Goal: Task Accomplishment & Management: Manage account settings

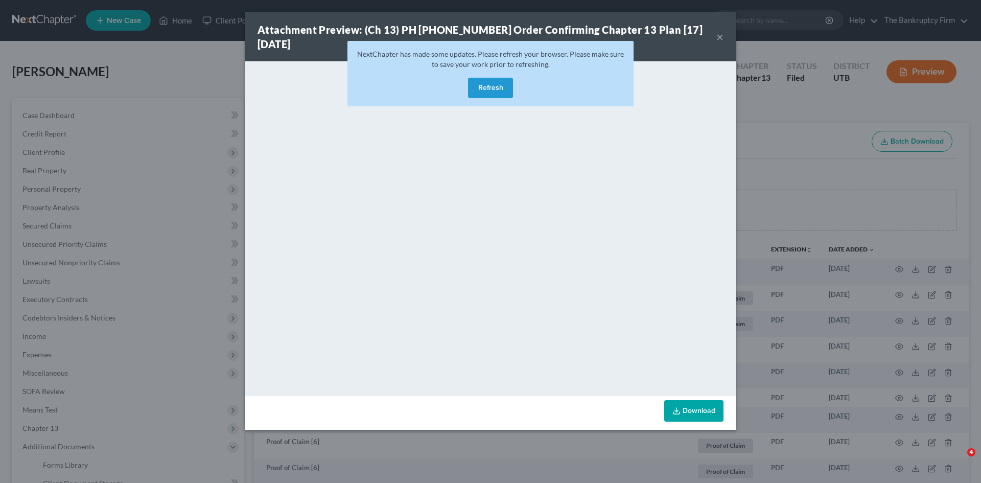
click at [491, 78] on button "Refresh" at bounding box center [490, 88] width 45 height 20
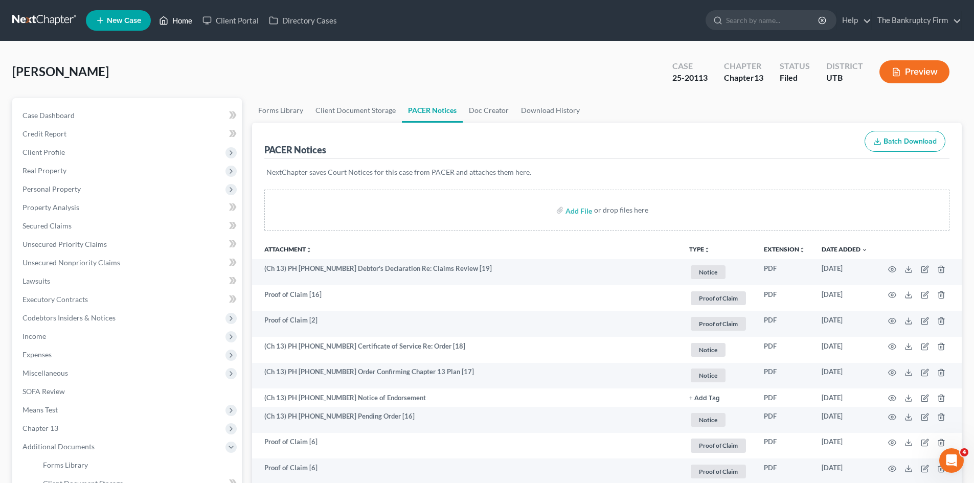
click at [186, 18] on link "Home" at bounding box center [175, 20] width 43 height 18
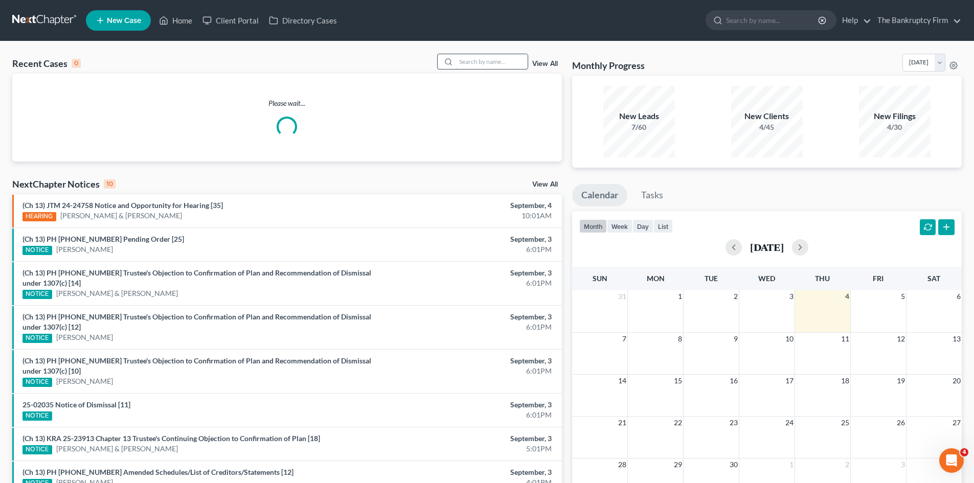
click at [464, 64] on input "search" at bounding box center [492, 61] width 72 height 15
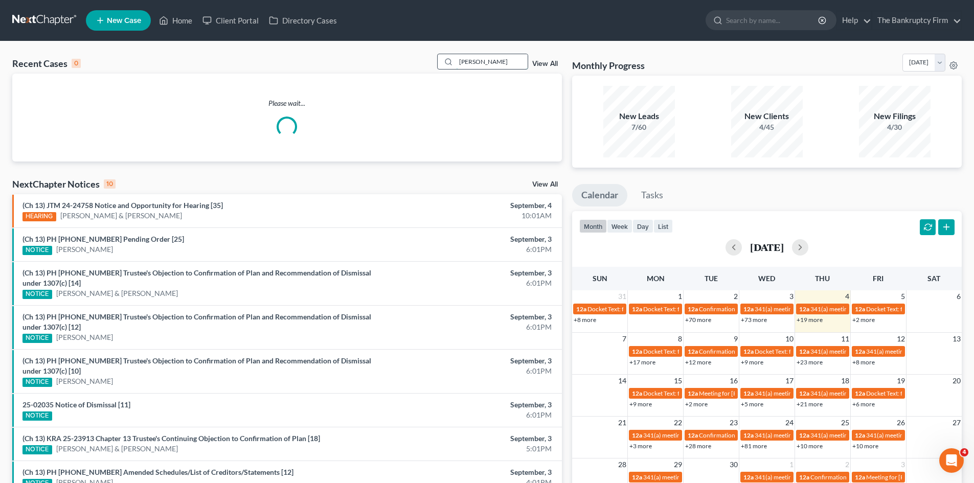
type input "[PERSON_NAME]"
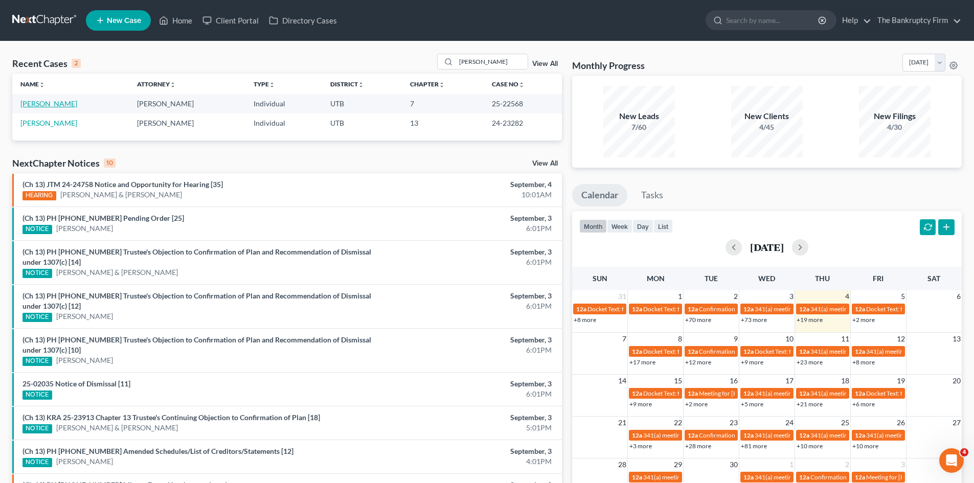
click at [31, 103] on link "[PERSON_NAME]" at bounding box center [48, 103] width 57 height 9
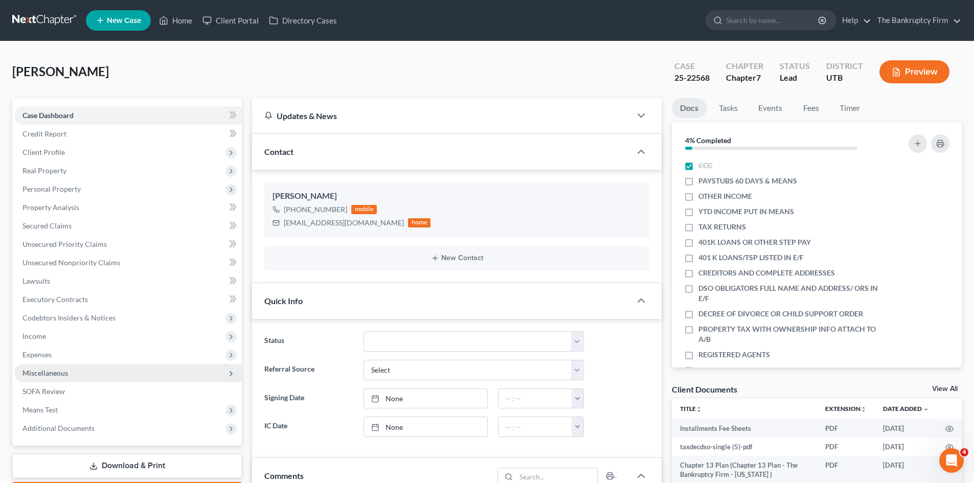
scroll to position [81, 0]
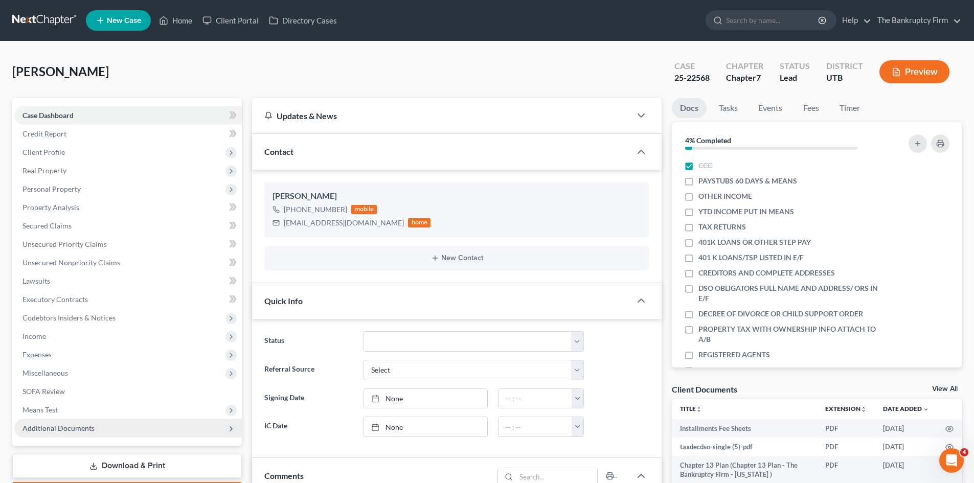
click at [78, 419] on span "Additional Documents" at bounding box center [127, 428] width 227 height 18
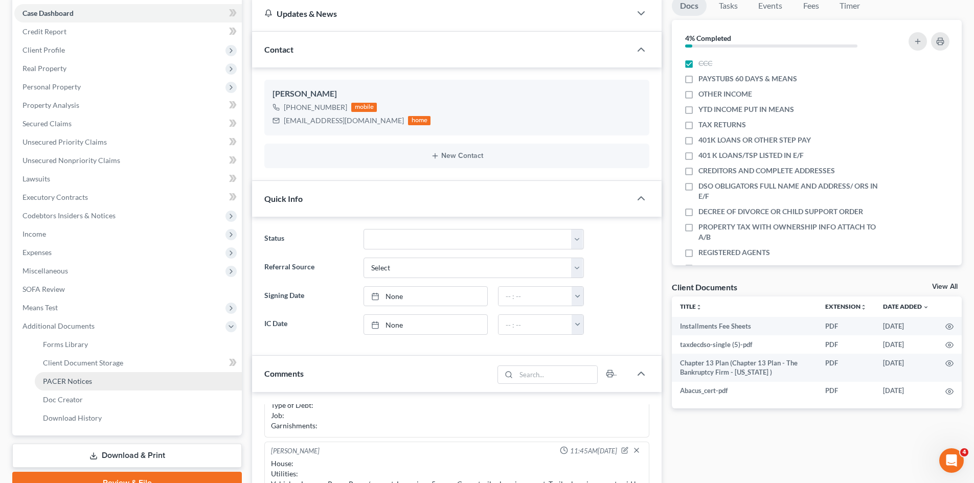
click at [72, 381] on span "PACER Notices" at bounding box center [67, 381] width 49 height 9
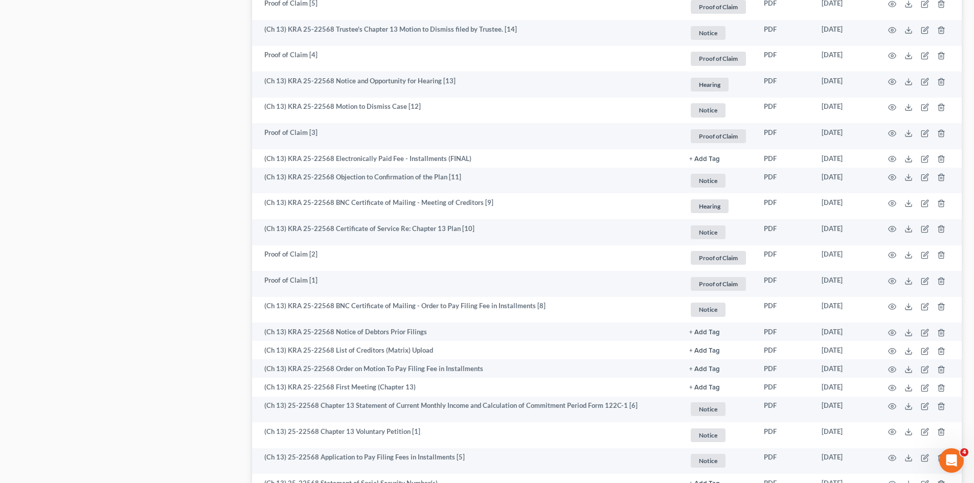
scroll to position [1148, 0]
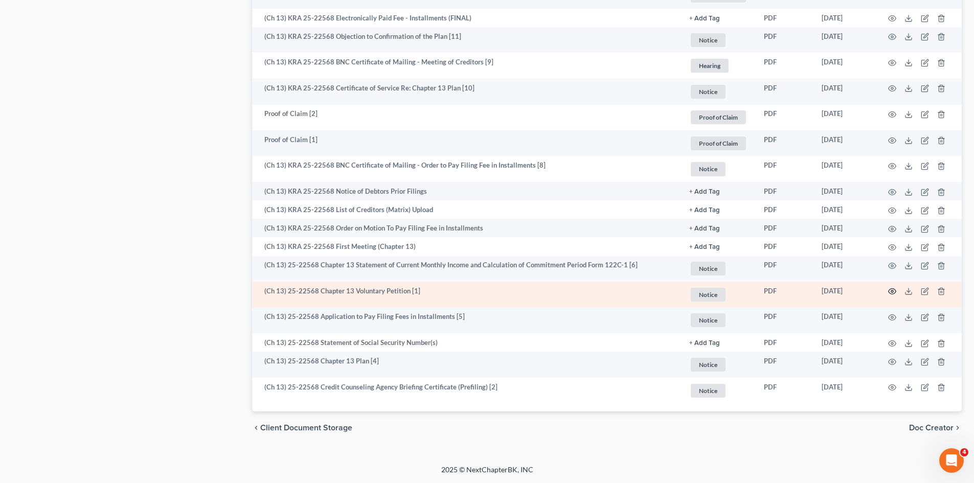
click at [893, 289] on icon "button" at bounding box center [892, 292] width 8 height 6
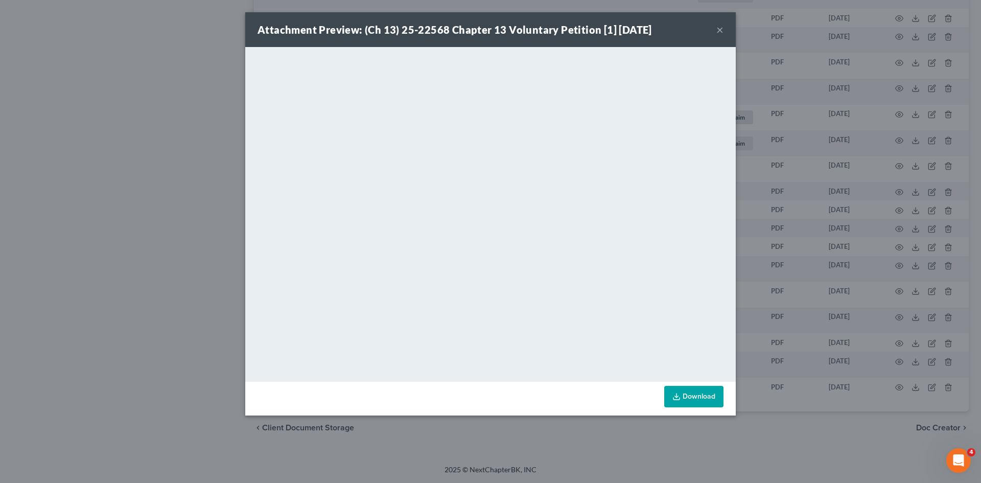
click at [721, 28] on button "×" at bounding box center [720, 30] width 7 height 12
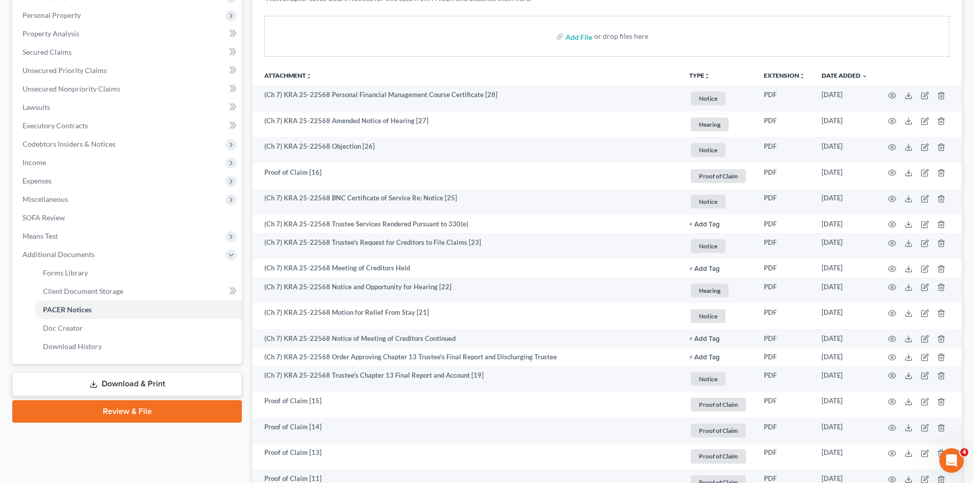
scroll to position [0, 0]
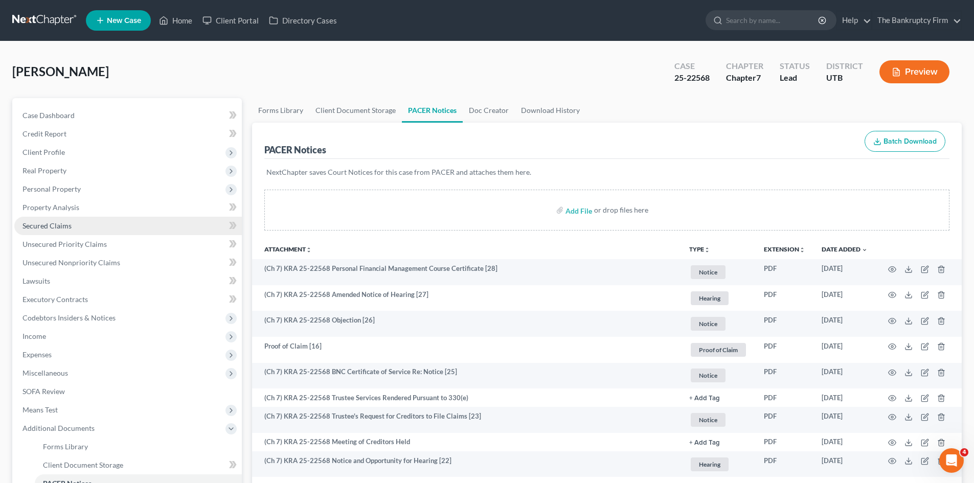
click at [37, 234] on link "Secured Claims" at bounding box center [127, 226] width 227 height 18
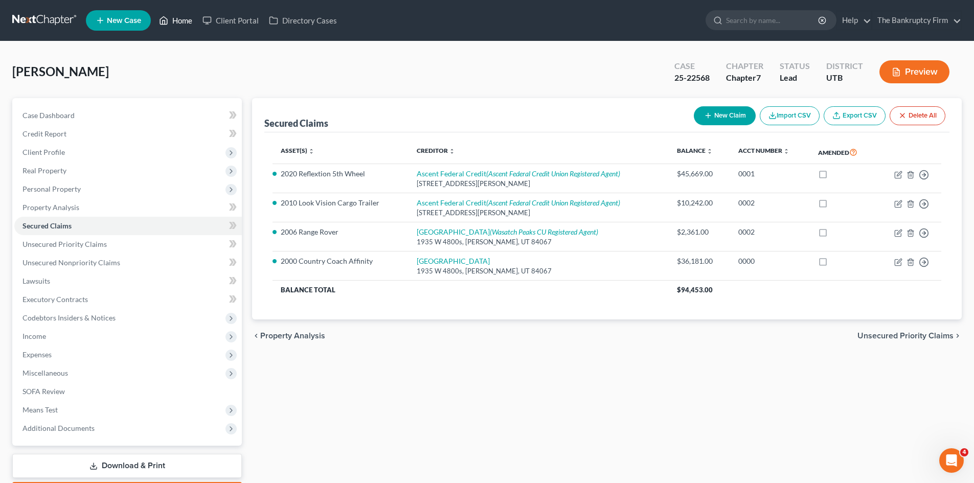
click at [185, 25] on link "Home" at bounding box center [175, 20] width 43 height 18
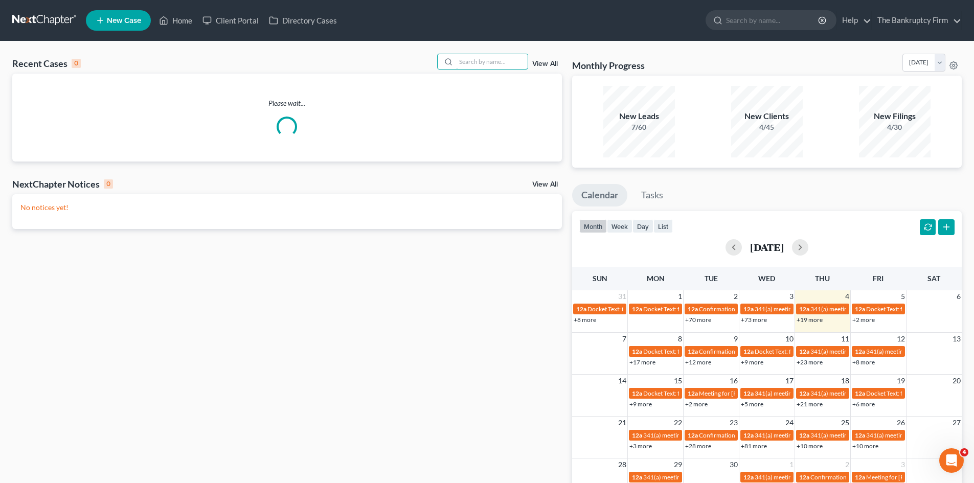
click at [487, 60] on input "search" at bounding box center [492, 61] width 72 height 15
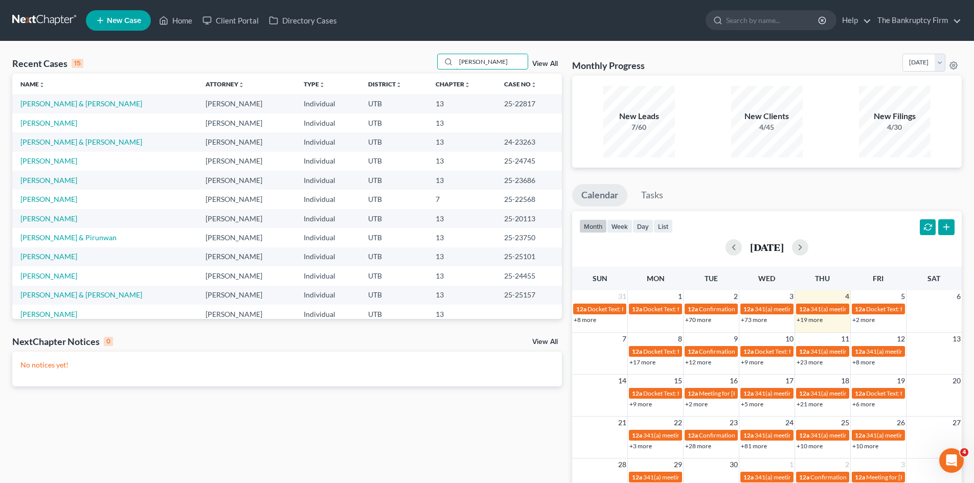
type input "[PERSON_NAME]"
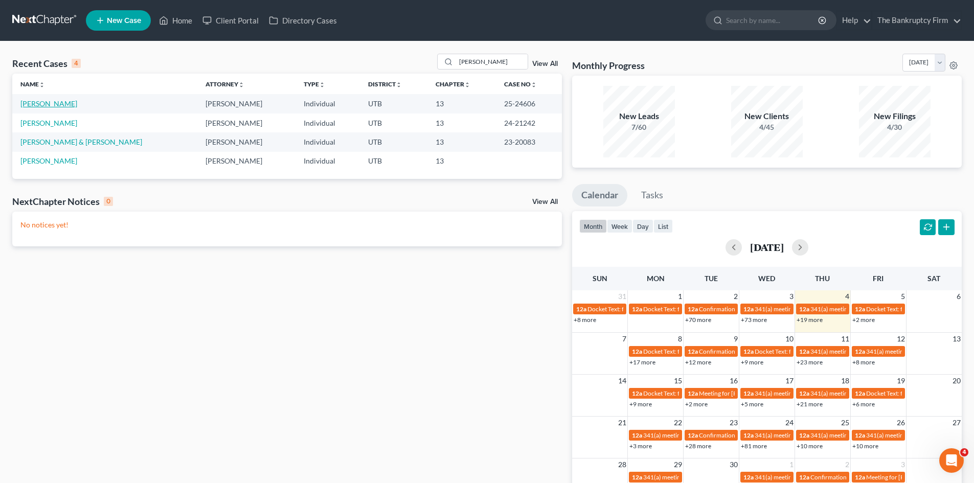
click at [28, 102] on link "[PERSON_NAME]" at bounding box center [48, 103] width 57 height 9
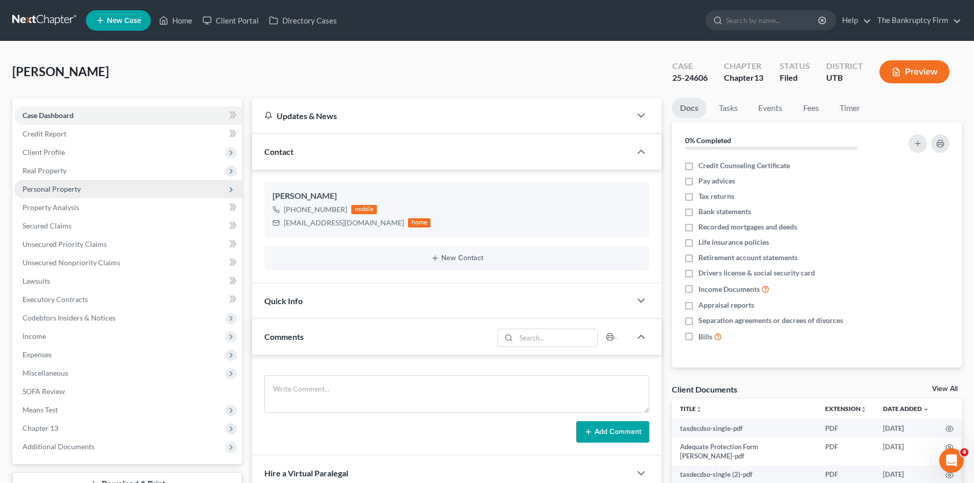
click at [30, 188] on span "Personal Property" at bounding box center [51, 189] width 58 height 9
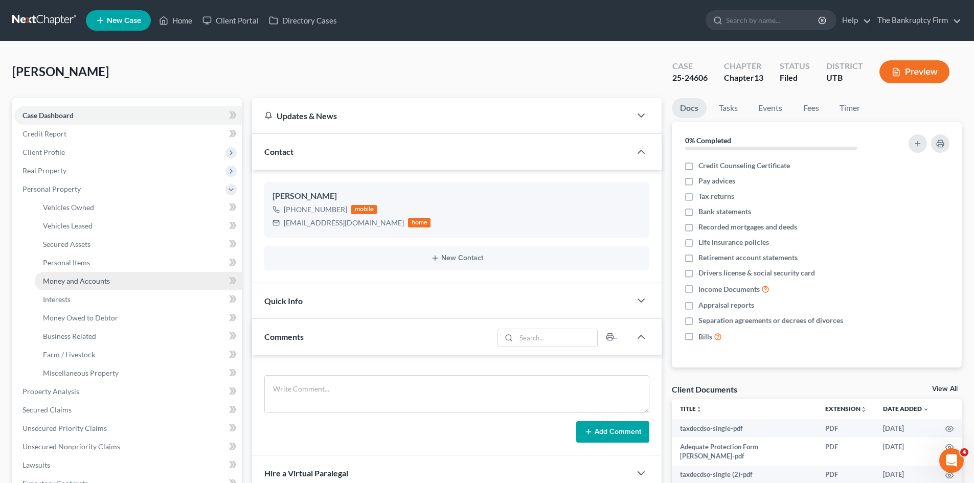
click at [65, 280] on span "Money and Accounts" at bounding box center [76, 281] width 67 height 9
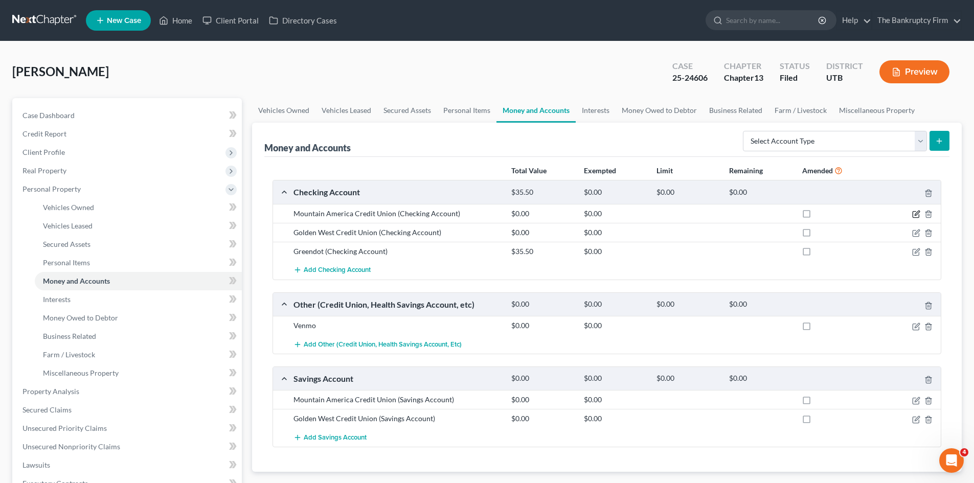
click at [919, 213] on icon "button" at bounding box center [916, 213] width 5 height 5
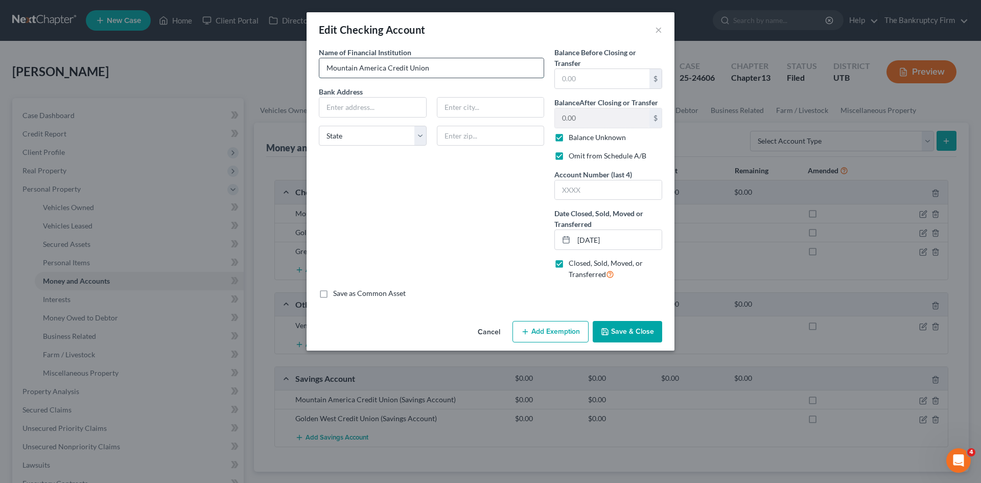
click at [451, 70] on input "Mountain America Credit Union" at bounding box center [431, 67] width 224 height 19
type input "Mountain America Credit Union (Closed)"
click at [615, 332] on button "Save & Close" at bounding box center [628, 331] width 70 height 21
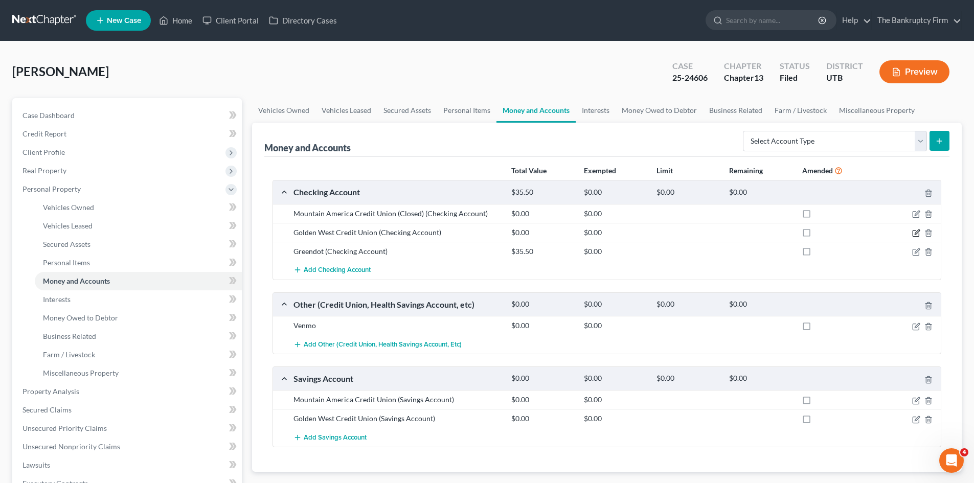
click at [915, 232] on icon "button" at bounding box center [916, 233] width 8 height 8
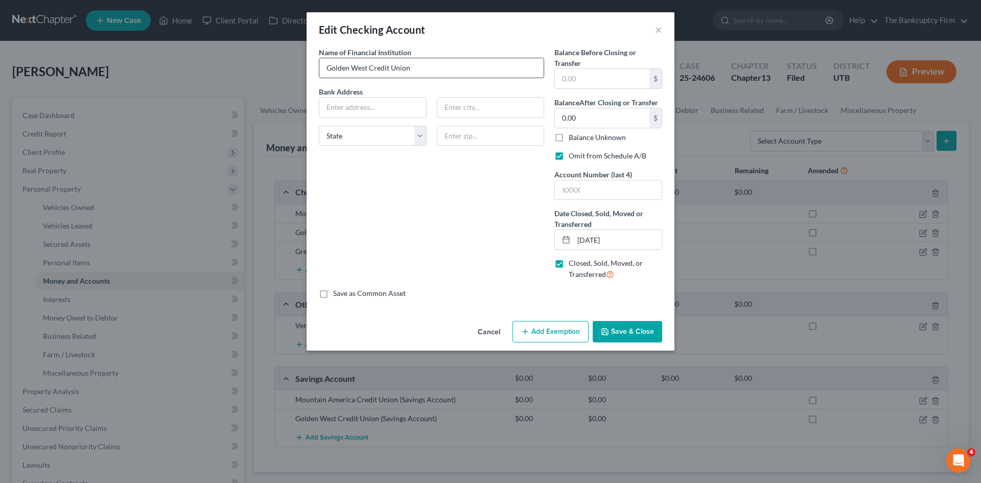
click at [437, 72] on input "Golden West Credit Union" at bounding box center [431, 67] width 224 height 19
type input "Golden West Credit Union (closed)"
click at [629, 339] on button "Save & Close" at bounding box center [628, 331] width 70 height 21
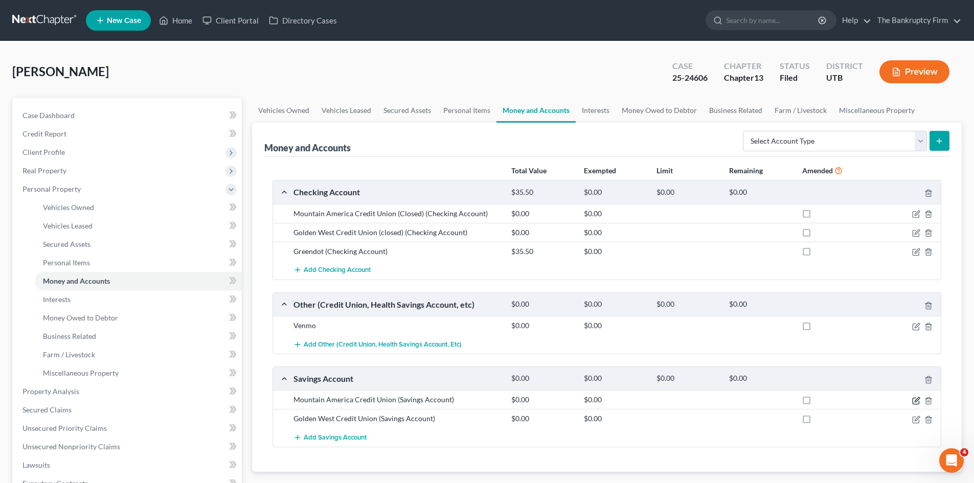
click at [917, 401] on icon "button" at bounding box center [916, 401] width 8 height 8
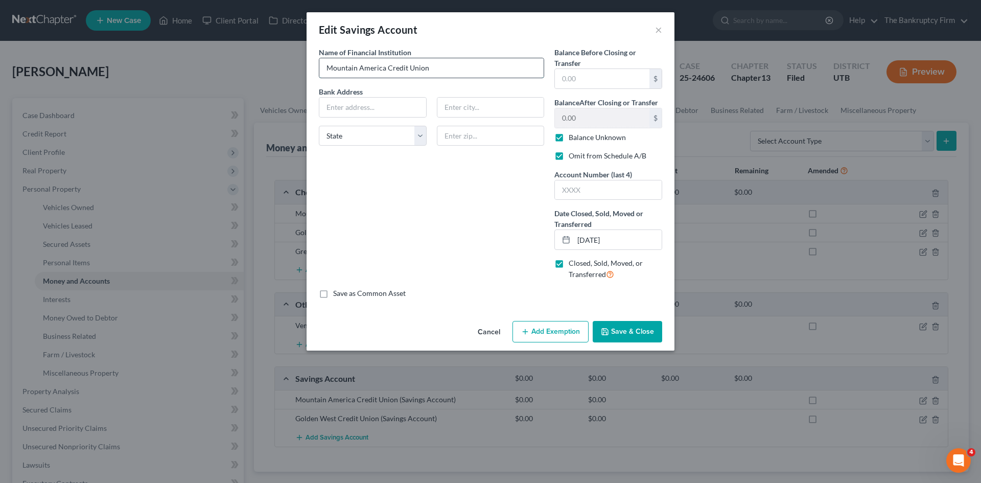
click at [452, 72] on input "Mountain America Credit Union" at bounding box center [431, 67] width 224 height 19
type input "Mountain America Credit Union (Closed)"
click at [632, 333] on button "Save & Close" at bounding box center [628, 331] width 70 height 21
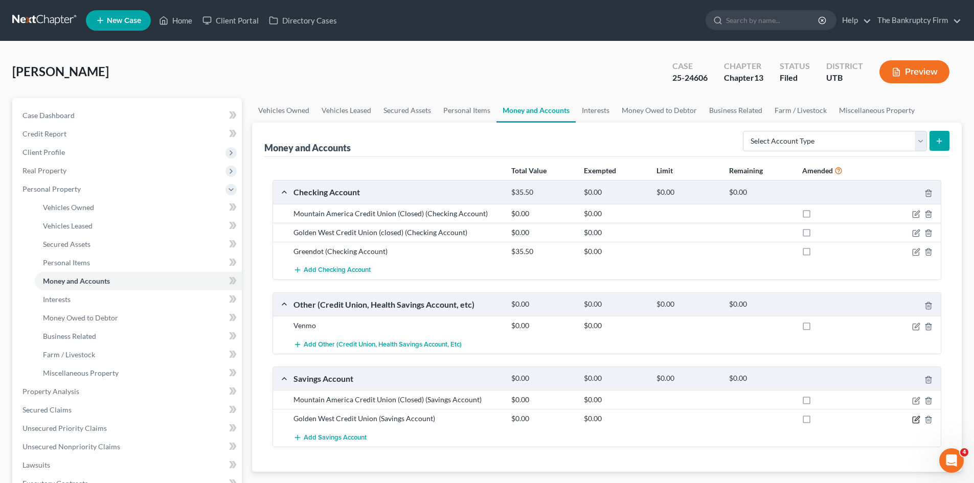
click at [918, 419] on icon "button" at bounding box center [916, 418] width 5 height 5
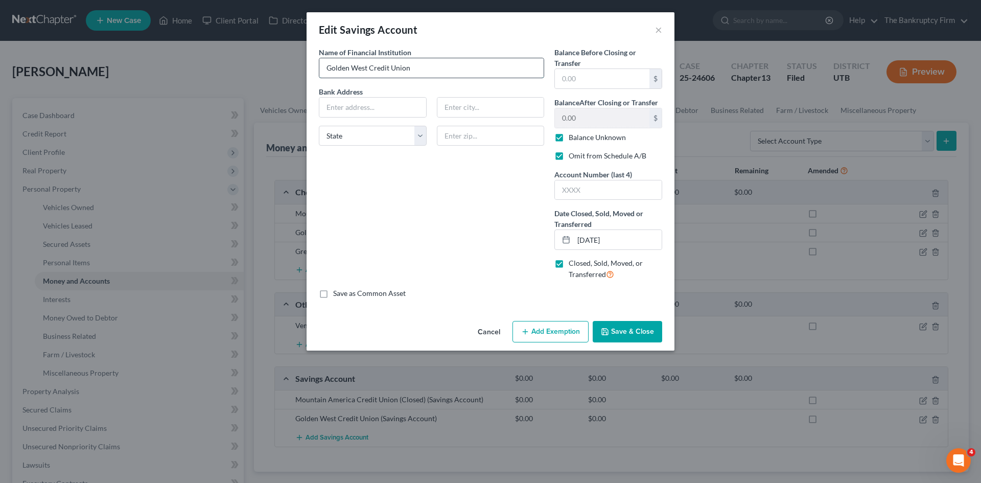
click at [434, 73] on input "Golden West Credit Union" at bounding box center [431, 67] width 224 height 19
type input "Golden West Credit Union (Closed)"
click at [627, 330] on button "Save & Close" at bounding box center [628, 331] width 70 height 21
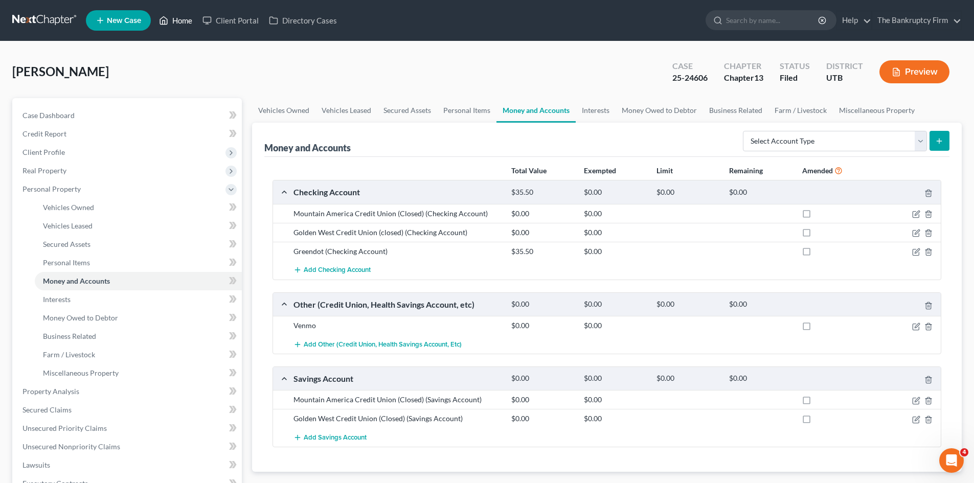
drag, startPoint x: 179, startPoint y: 22, endPoint x: 295, endPoint y: 32, distance: 116.9
click at [179, 22] on link "Home" at bounding box center [175, 20] width 43 height 18
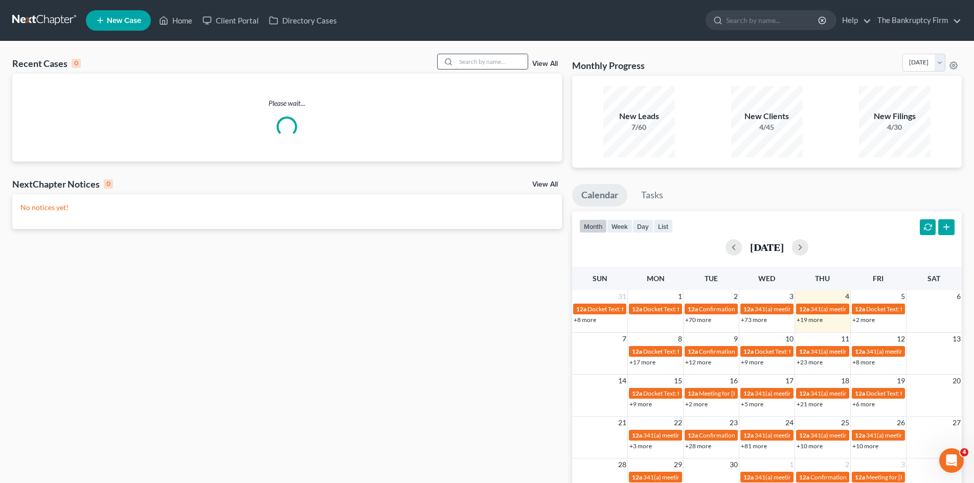
click at [468, 61] on input "search" at bounding box center [492, 61] width 72 height 15
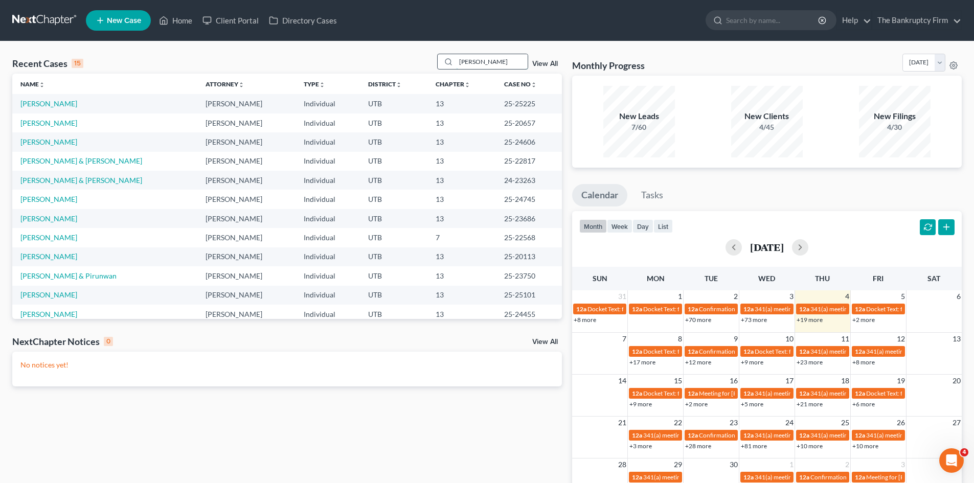
type input "[PERSON_NAME]"
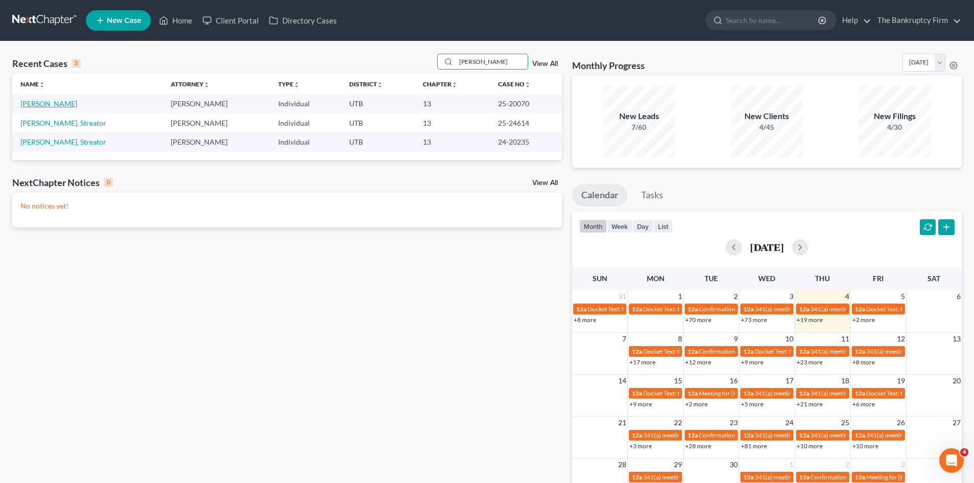
click at [57, 104] on link "[PERSON_NAME]" at bounding box center [48, 103] width 57 height 9
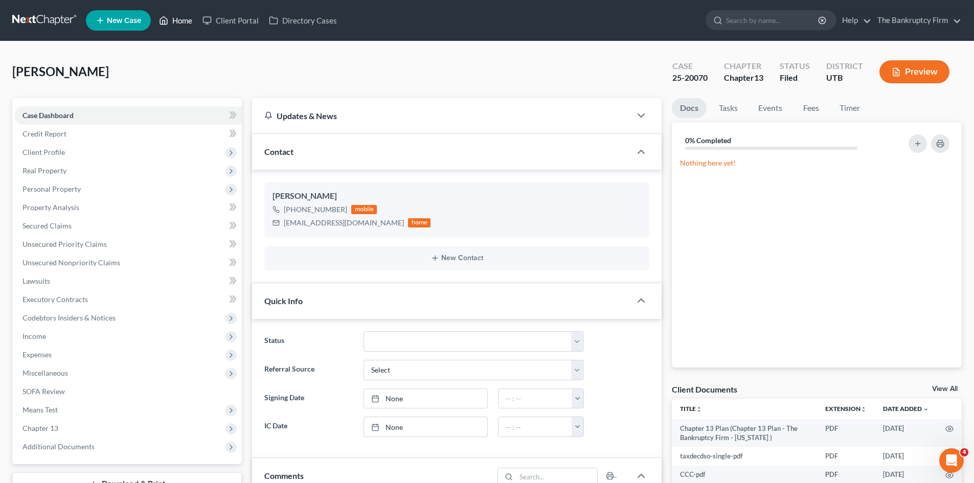
scroll to position [81, 0]
click at [187, 21] on link "Home" at bounding box center [175, 20] width 43 height 18
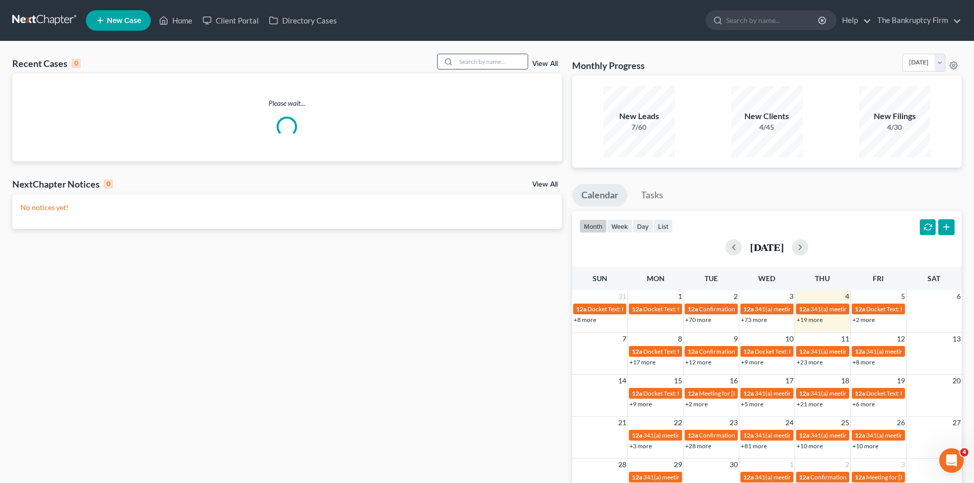
click at [459, 63] on input "search" at bounding box center [492, 61] width 72 height 15
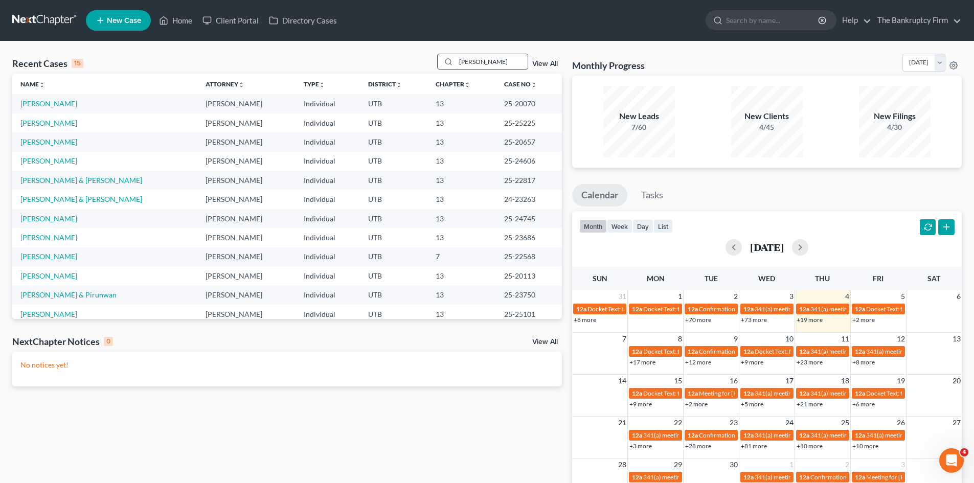
type input "[PERSON_NAME]"
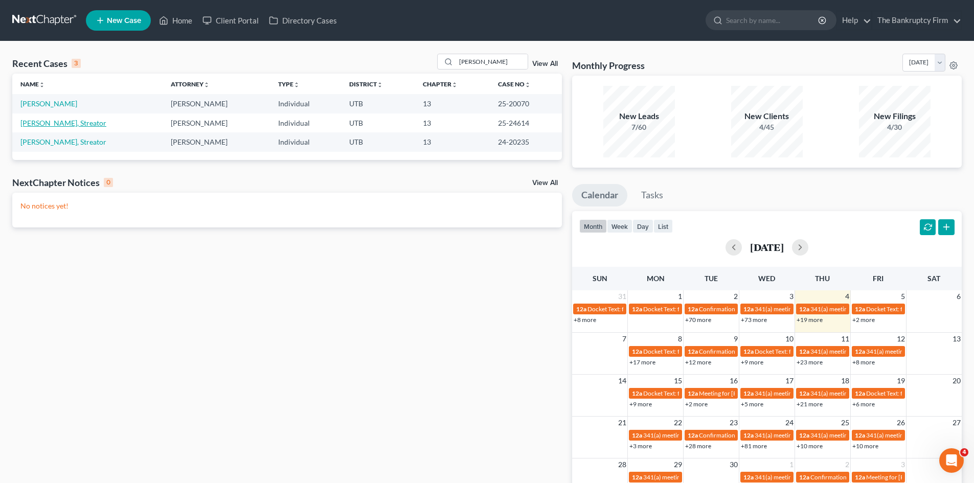
click at [36, 121] on link "[PERSON_NAME], Streator" at bounding box center [63, 123] width 86 height 9
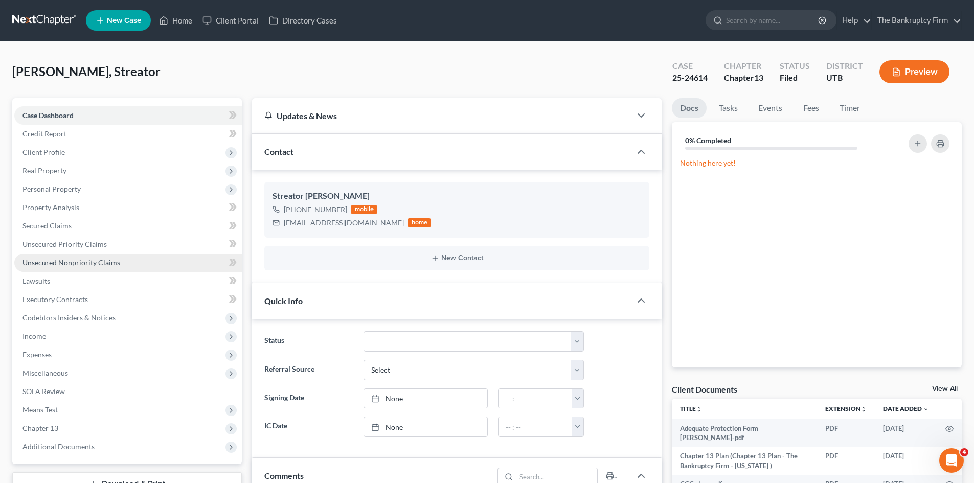
click at [46, 261] on span "Unsecured Nonpriority Claims" at bounding box center [71, 262] width 98 height 9
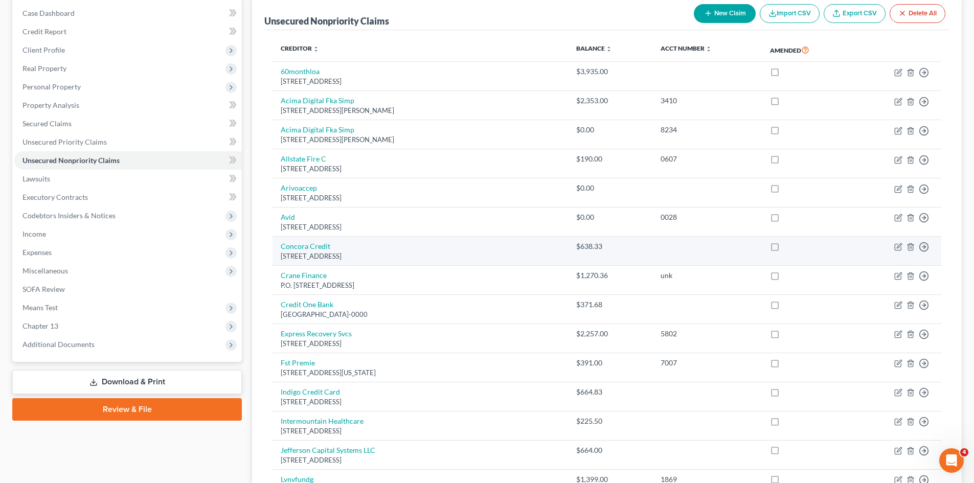
scroll to position [51, 0]
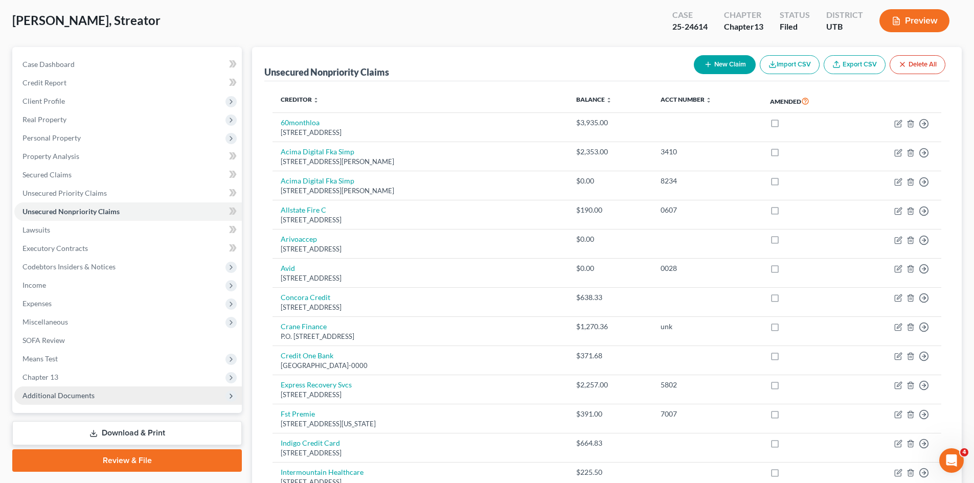
click at [63, 393] on span "Additional Documents" at bounding box center [58, 395] width 72 height 9
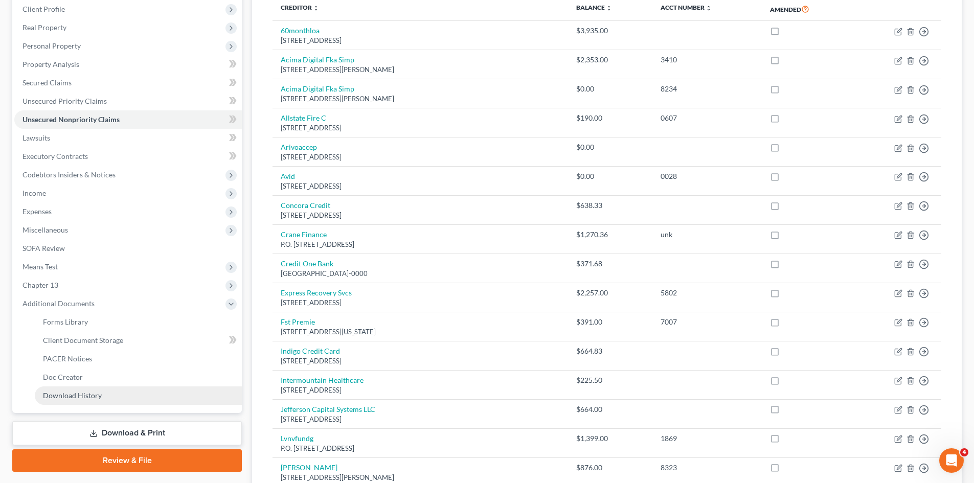
scroll to position [153, 0]
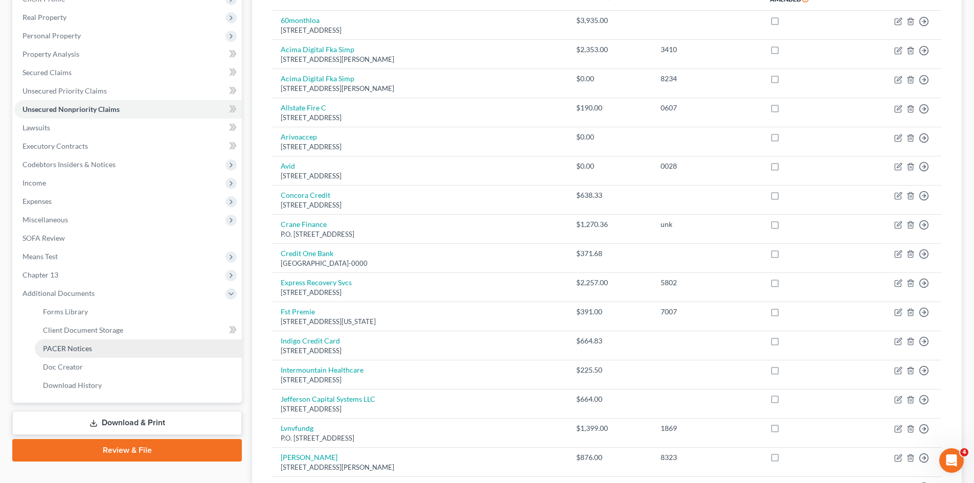
click at [67, 350] on span "PACER Notices" at bounding box center [67, 348] width 49 height 9
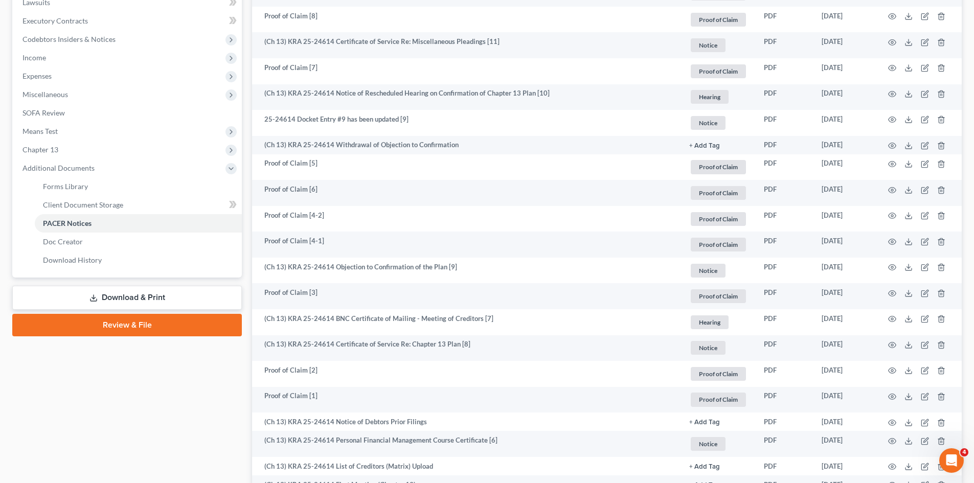
scroll to position [307, 0]
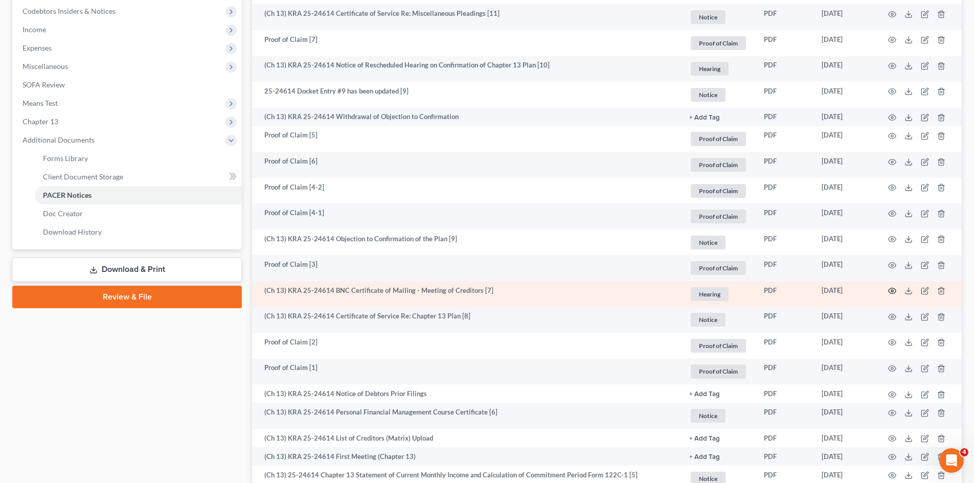
click at [893, 292] on circle "button" at bounding box center [892, 291] width 2 height 2
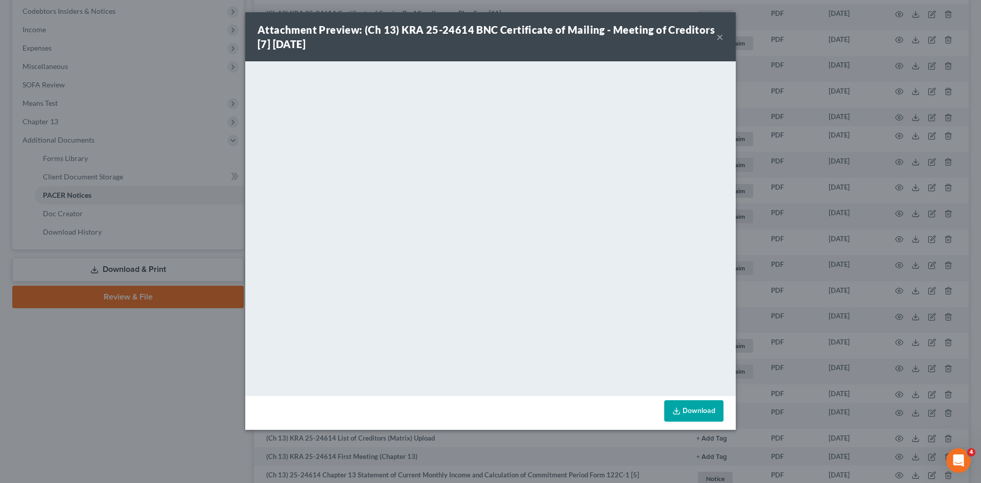
click at [721, 35] on button "×" at bounding box center [720, 37] width 7 height 12
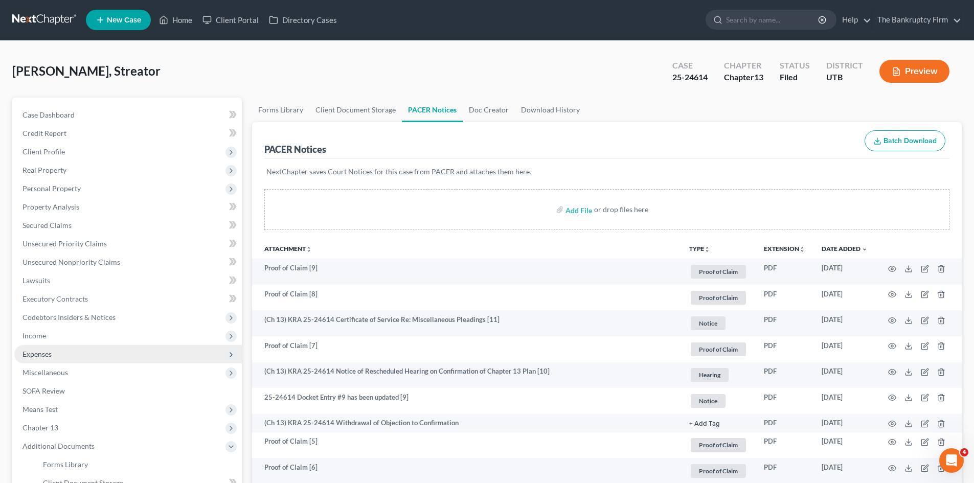
scroll to position [0, 0]
click at [175, 14] on link "Home" at bounding box center [175, 20] width 43 height 18
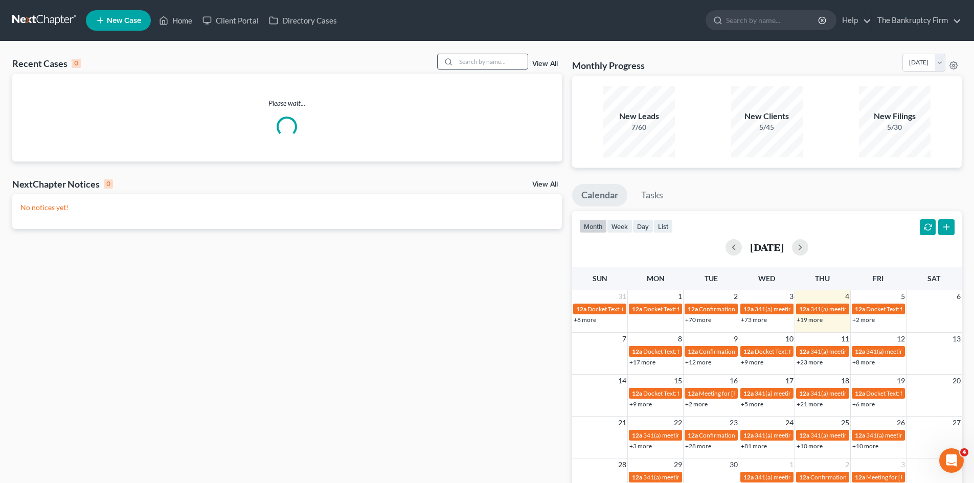
click at [479, 61] on input "search" at bounding box center [492, 61] width 72 height 15
type input "[PERSON_NAME]"
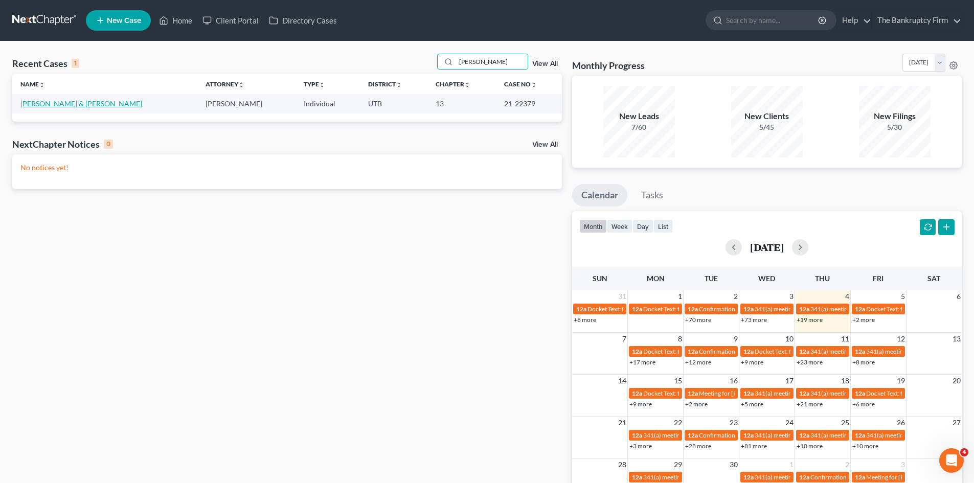
click at [30, 105] on link "[PERSON_NAME] & [PERSON_NAME]" at bounding box center [81, 103] width 122 height 9
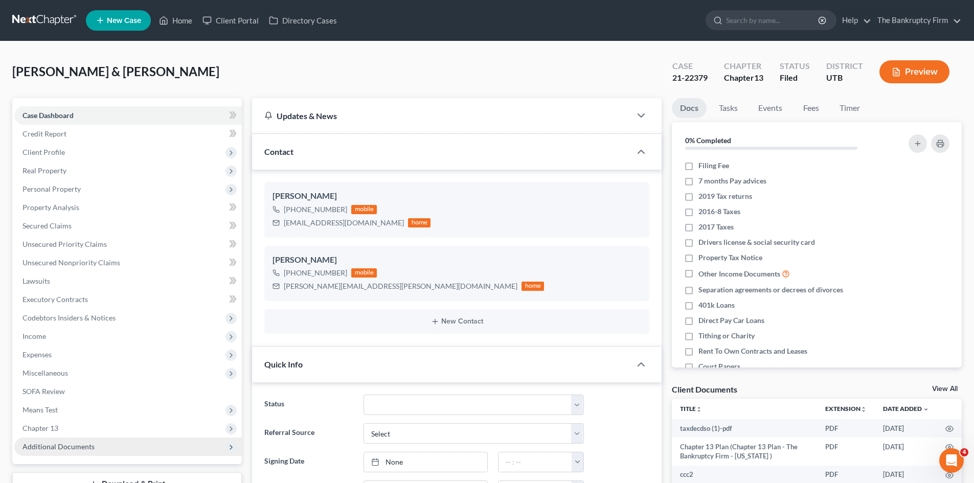
scroll to position [60, 0]
click at [88, 448] on span "Additional Documents" at bounding box center [58, 446] width 72 height 9
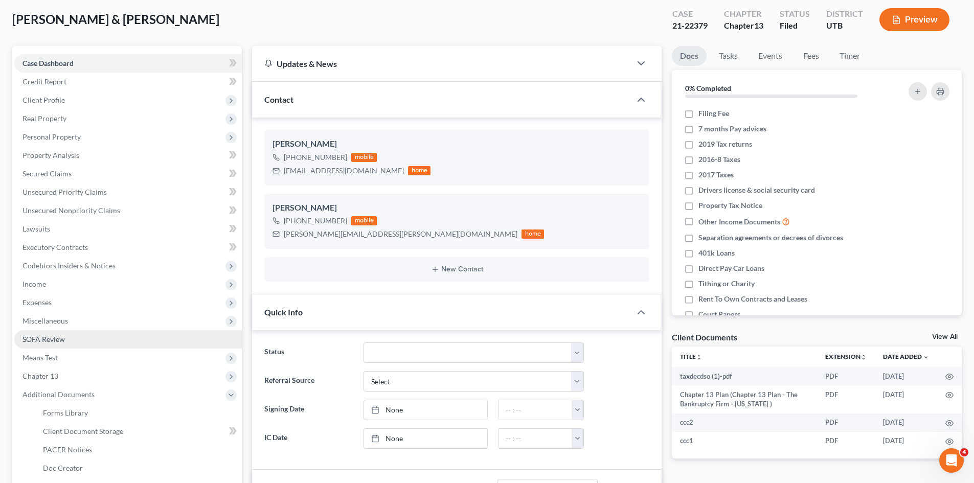
scroll to position [153, 0]
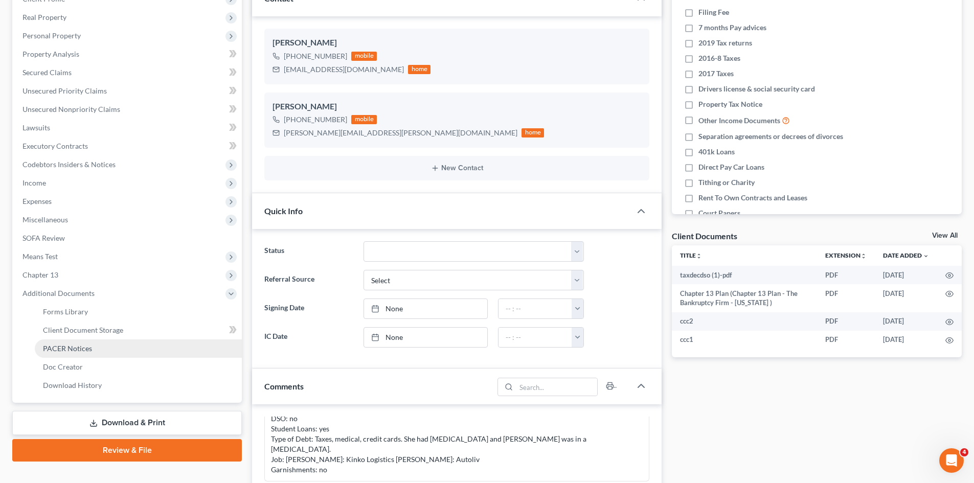
click at [75, 347] on span "PACER Notices" at bounding box center [67, 348] width 49 height 9
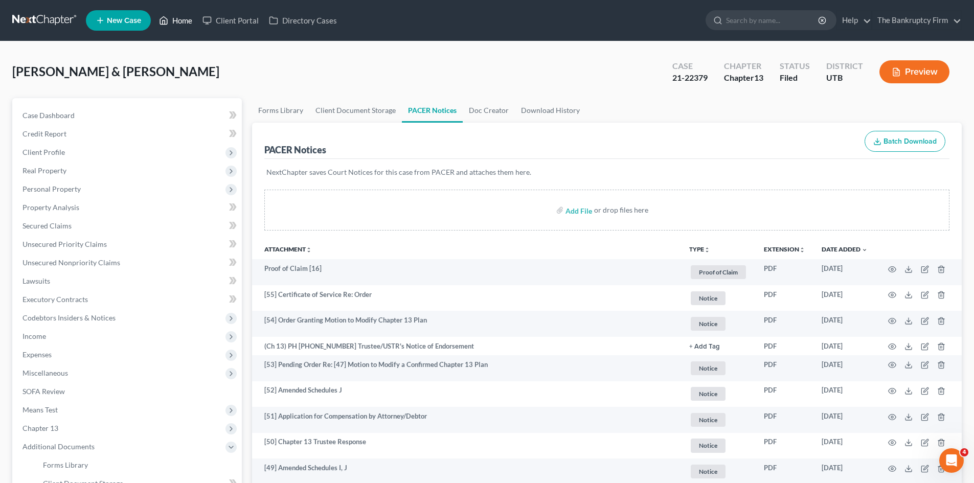
click at [179, 19] on link "Home" at bounding box center [175, 20] width 43 height 18
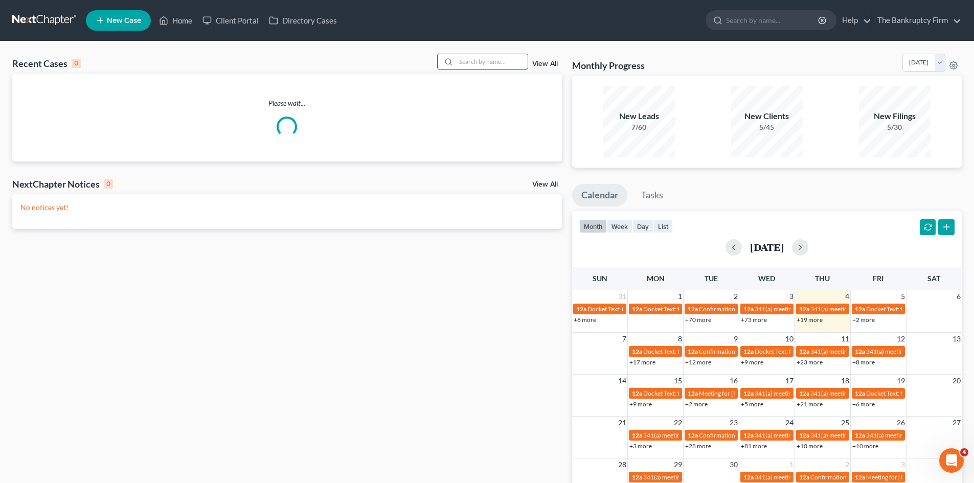
click at [476, 59] on input "search" at bounding box center [492, 61] width 72 height 15
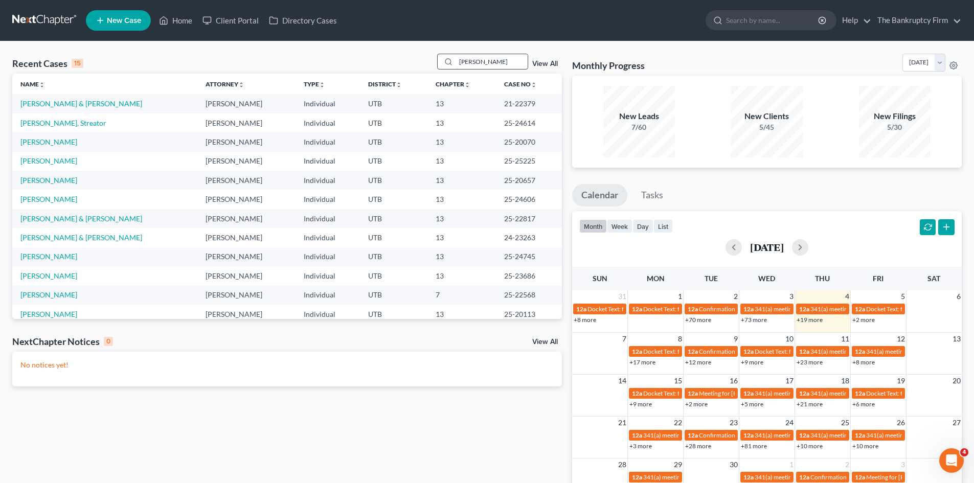
type input "[PERSON_NAME]"
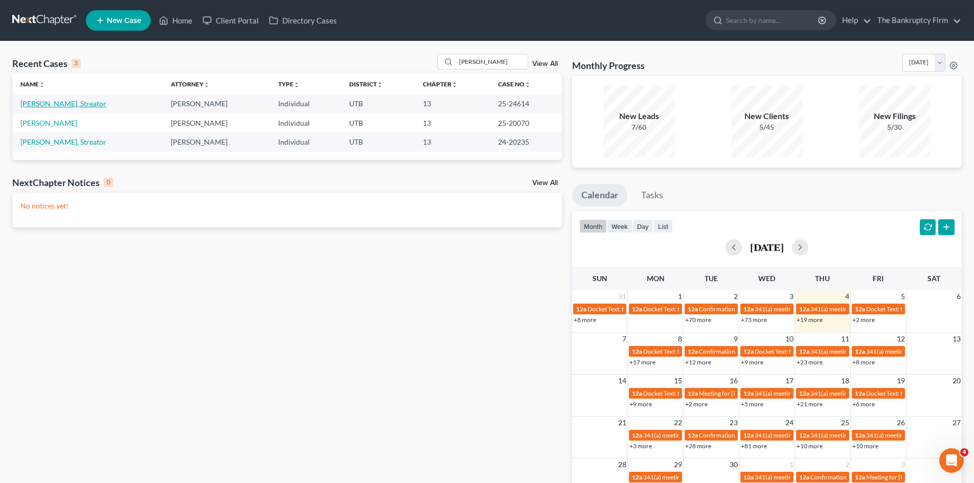
click at [47, 103] on link "[PERSON_NAME], Streator" at bounding box center [63, 103] width 86 height 9
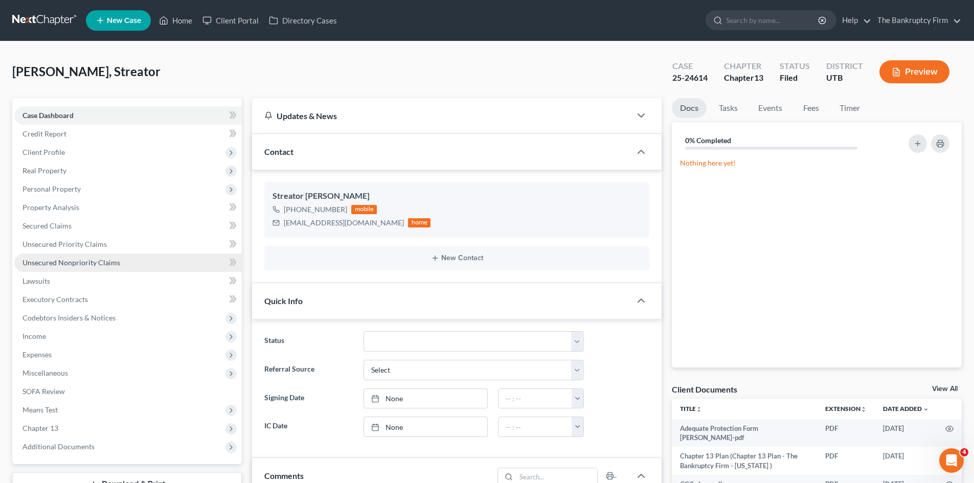
click at [73, 259] on span "Unsecured Nonpriority Claims" at bounding box center [71, 262] width 98 height 9
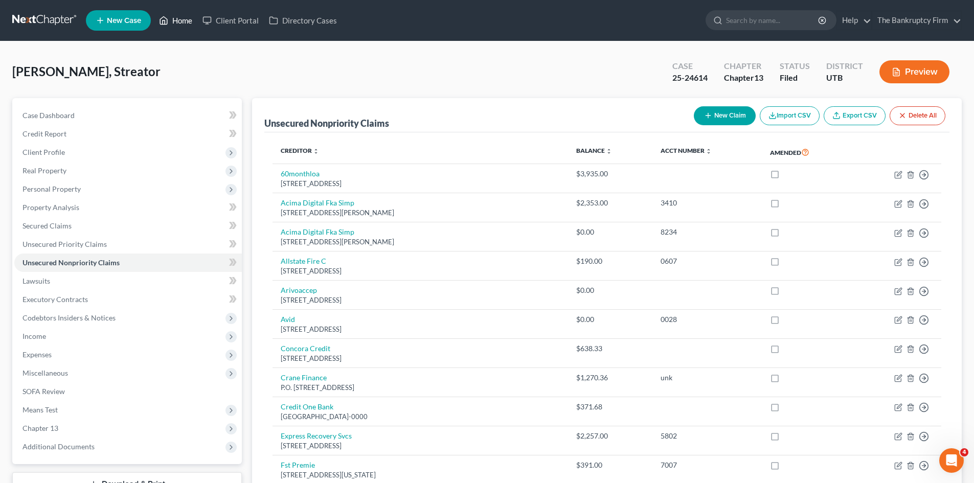
click at [187, 15] on link "Home" at bounding box center [175, 20] width 43 height 18
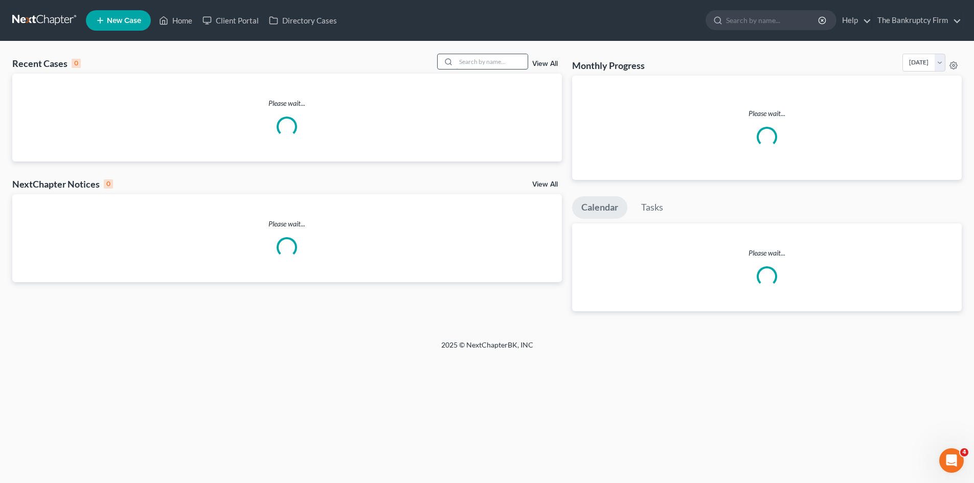
click at [495, 61] on input "search" at bounding box center [492, 61] width 72 height 15
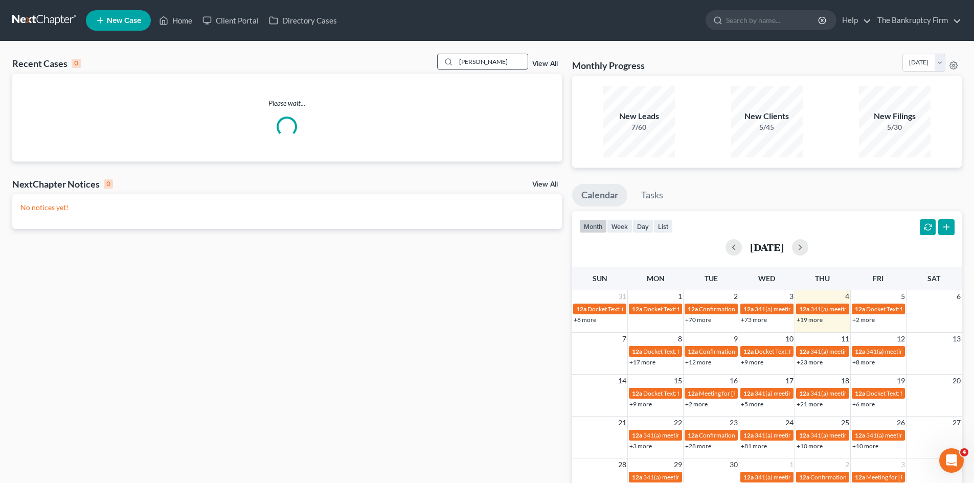
type input "[PERSON_NAME]"
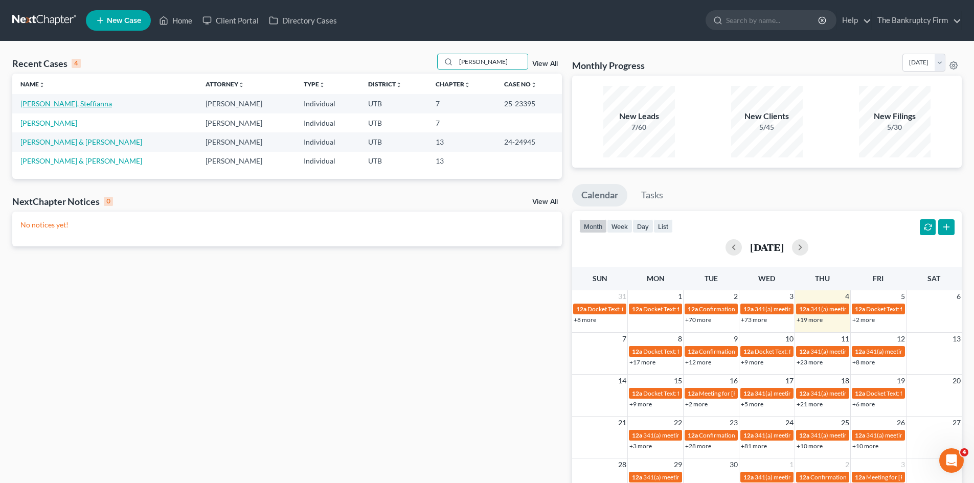
click at [38, 107] on link "[PERSON_NAME], Steffianna" at bounding box center [65, 103] width 91 height 9
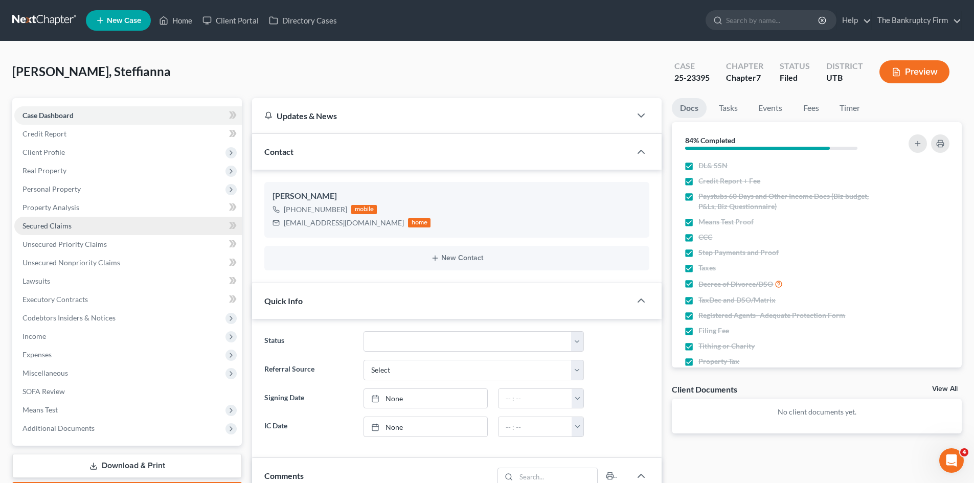
scroll to position [80, 0]
click at [63, 226] on span "Secured Claims" at bounding box center [46, 225] width 49 height 9
